Goal: Task Accomplishment & Management: Use online tool/utility

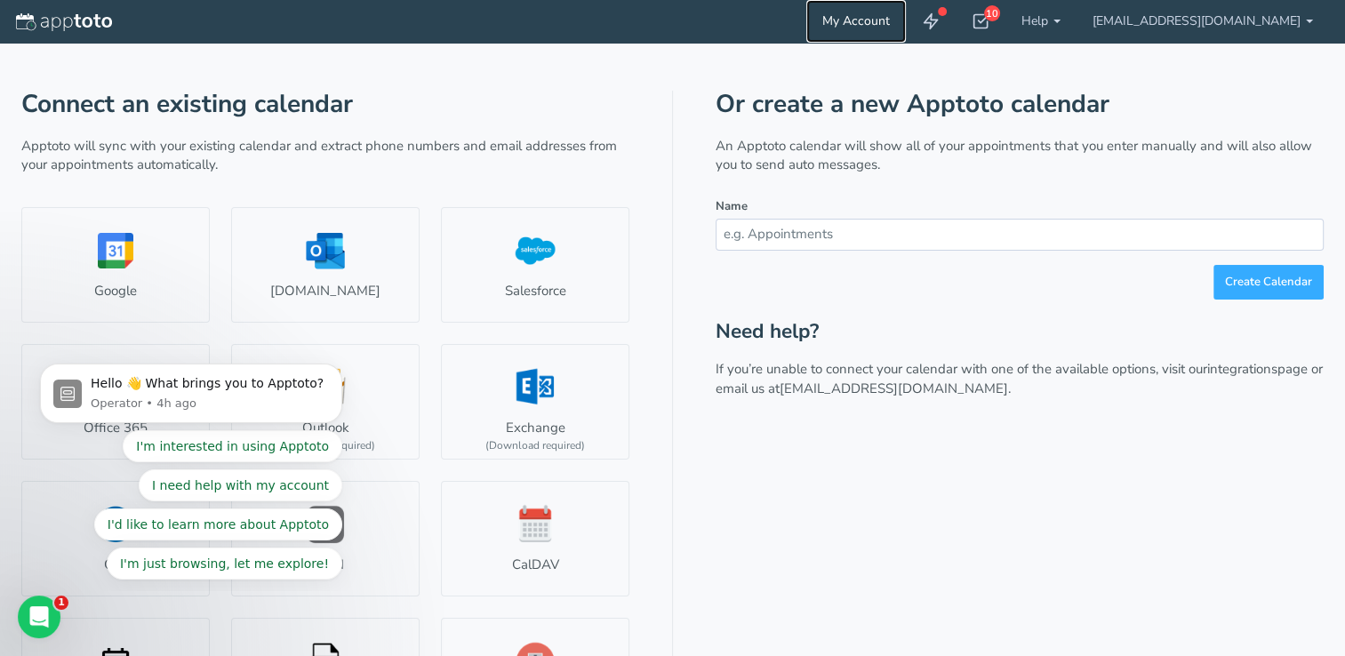
click at [901, 21] on link "My Account" at bounding box center [856, 21] width 100 height 43
click at [93, 20] on img at bounding box center [64, 22] width 96 height 18
click at [1000, 16] on div "10" at bounding box center [992, 13] width 16 height 16
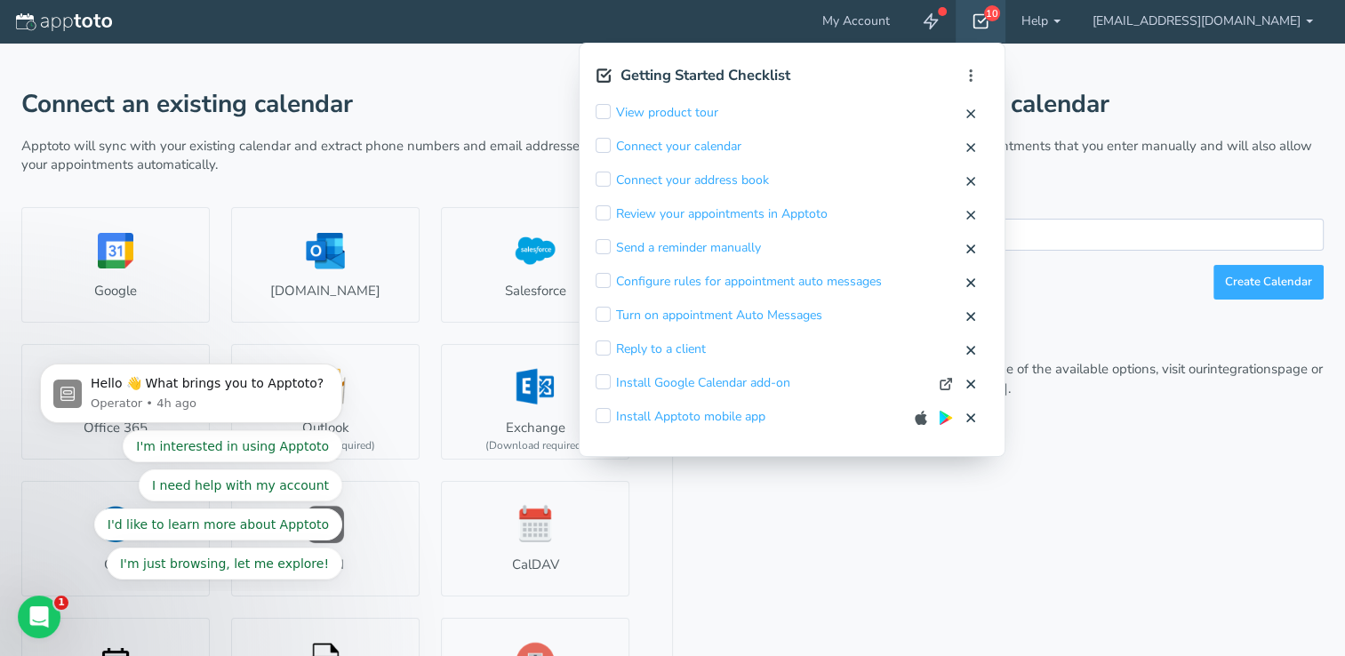
click at [1127, 88] on div "Connect an existing calendar Apptoto will sync with your existing calendar and …" at bounding box center [672, 393] width 1302 height 701
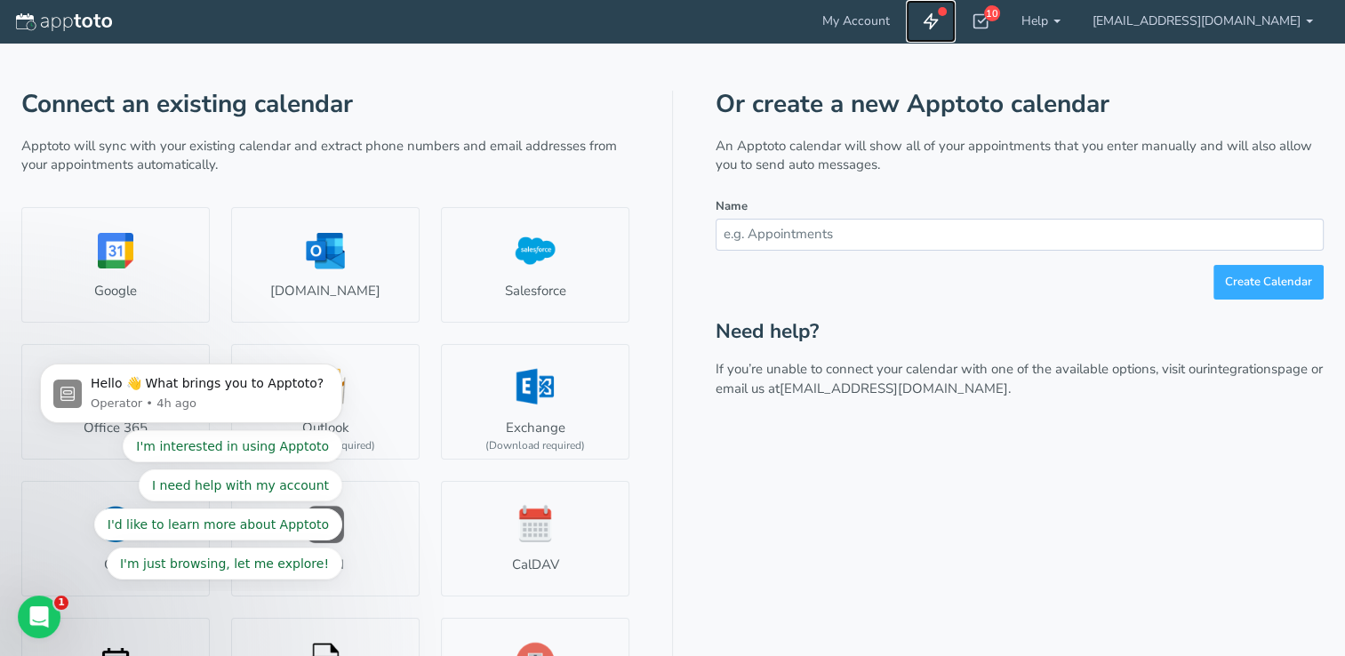
click at [939, 28] on icon at bounding box center [931, 21] width 18 height 18
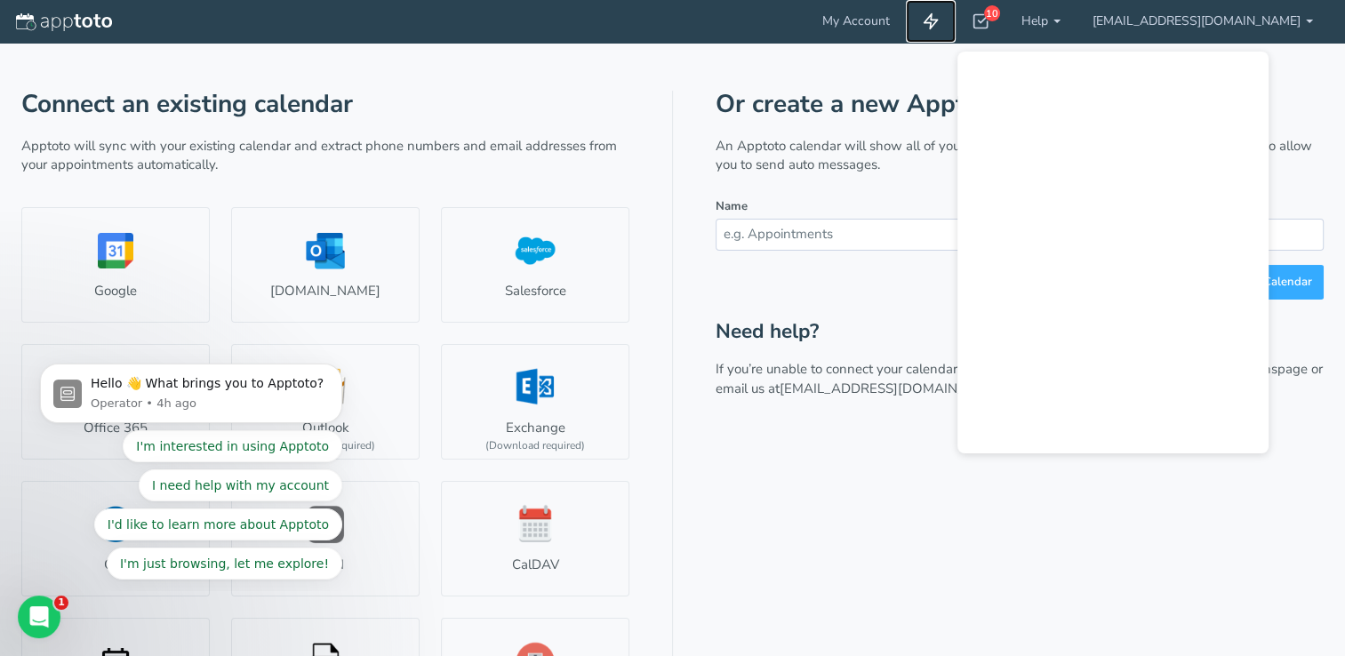
click at [939, 28] on icon at bounding box center [931, 21] width 18 height 18
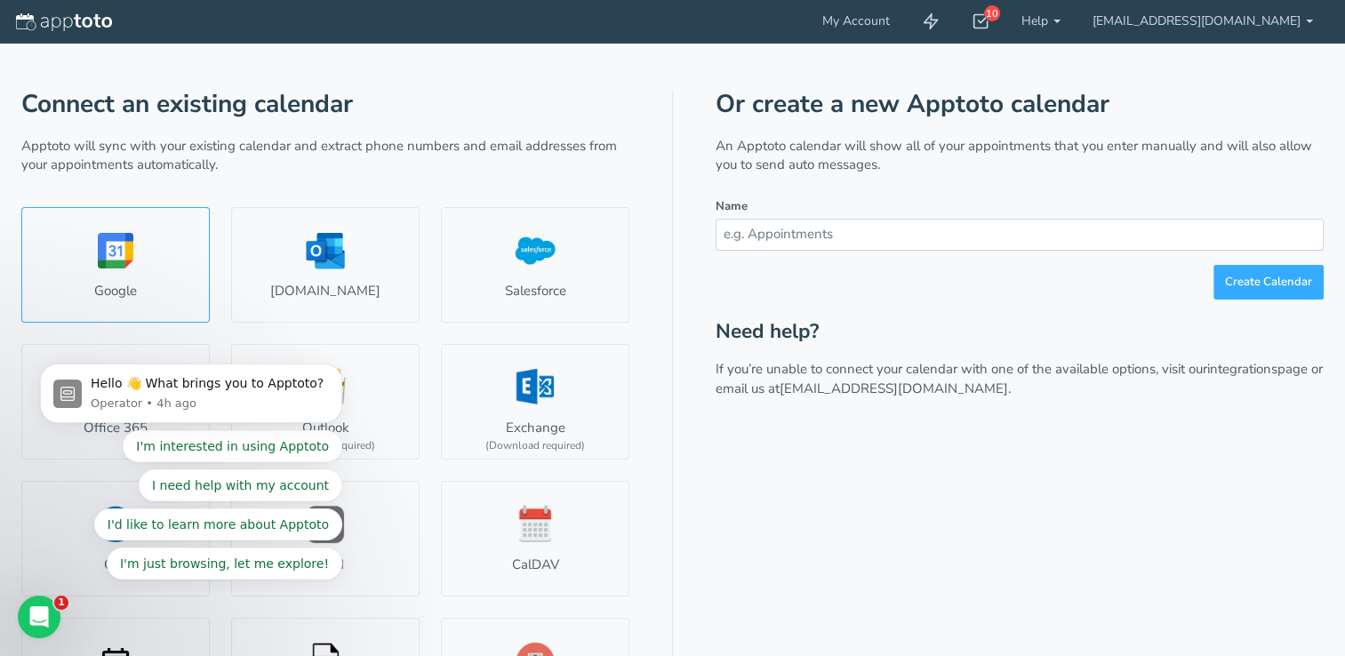
click at [178, 271] on link "Google" at bounding box center [115, 265] width 188 height 116
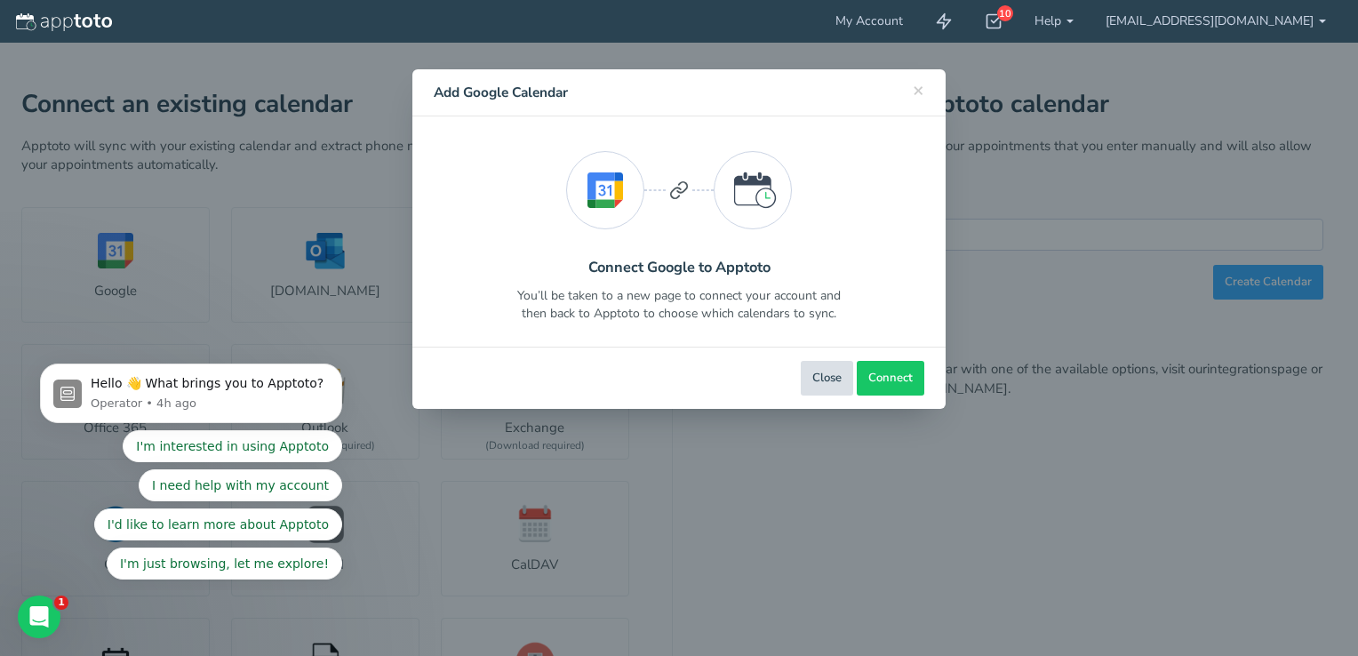
click at [818, 387] on button "Close" at bounding box center [827, 378] width 52 height 35
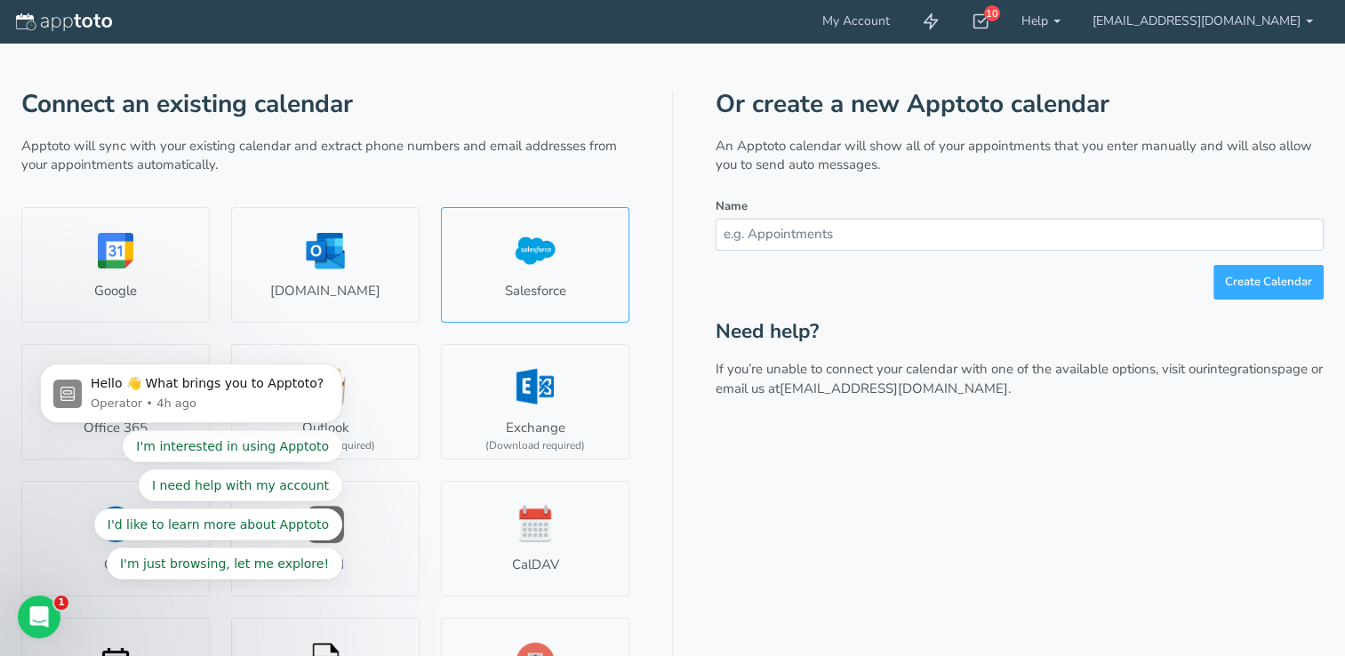
click at [505, 283] on link "Salesforce" at bounding box center [535, 265] width 188 height 116
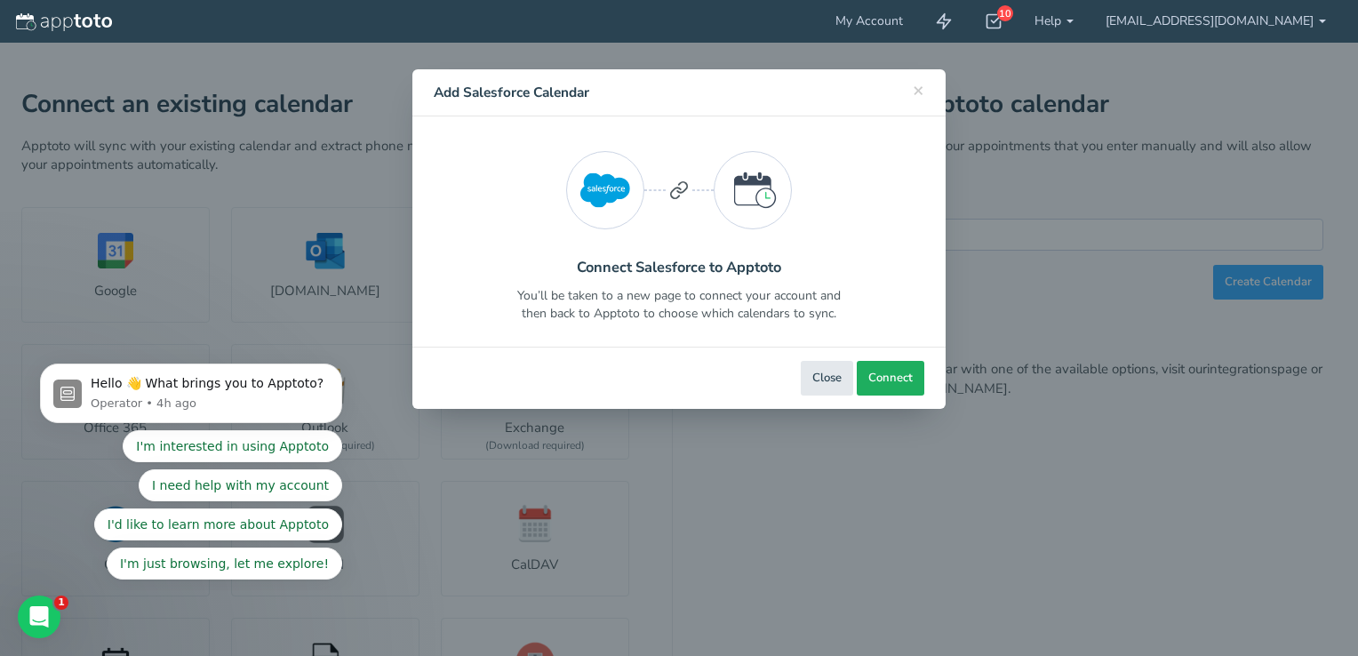
click at [895, 375] on span "Connect" at bounding box center [890, 378] width 44 height 17
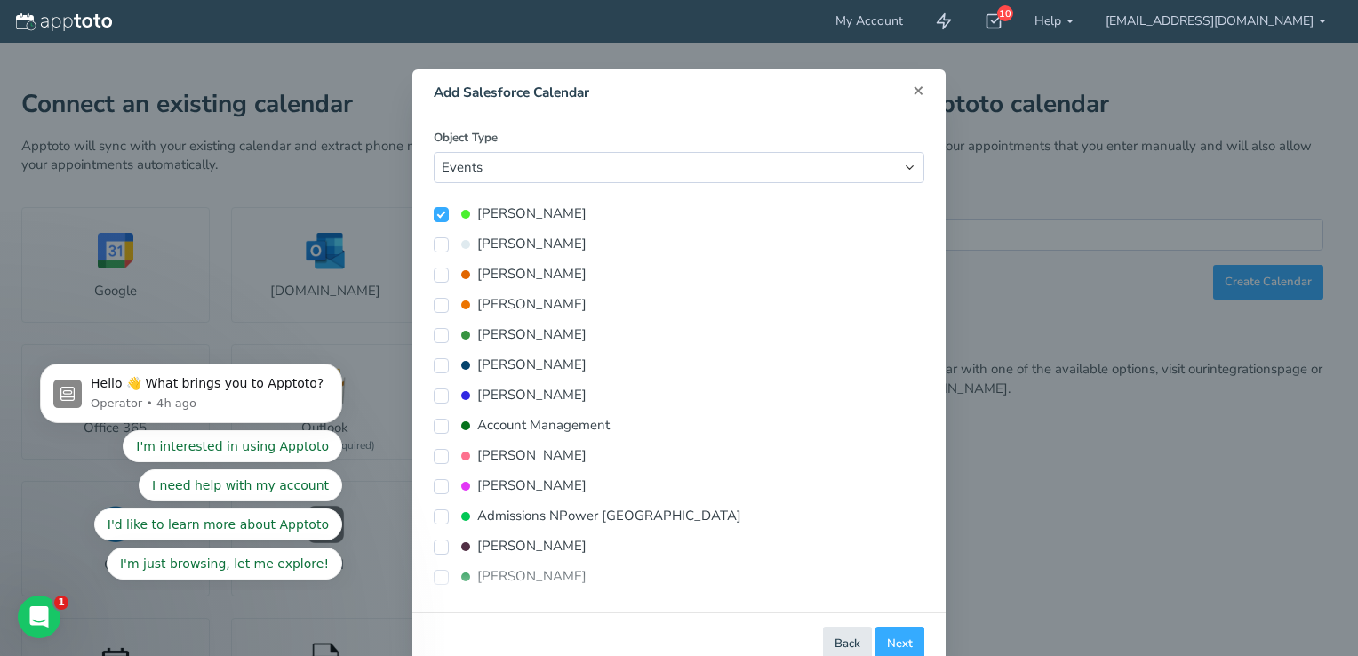
click at [913, 84] on span "×" at bounding box center [919, 89] width 12 height 25
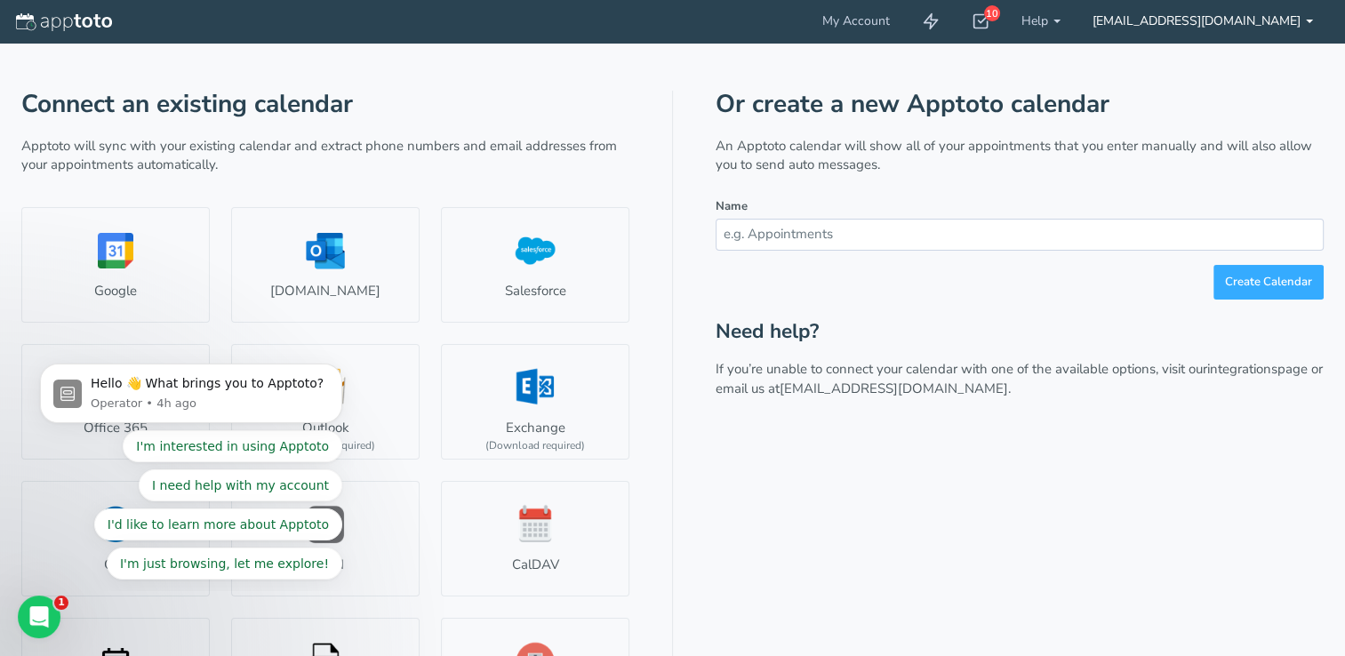
click at [1244, 22] on link "[EMAIL_ADDRESS][DOMAIN_NAME]" at bounding box center [1202, 21] width 252 height 43
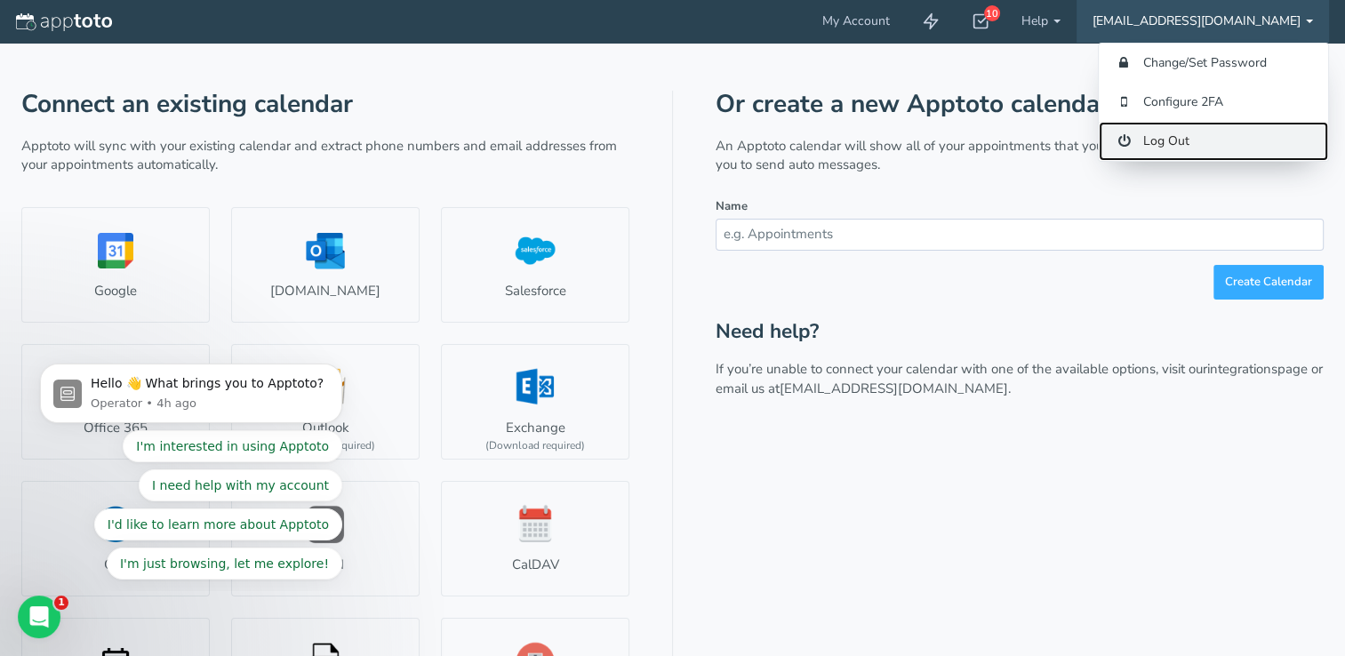
click at [1187, 135] on link "Log Out" at bounding box center [1212, 141] width 229 height 39
